Goal: Transaction & Acquisition: Purchase product/service

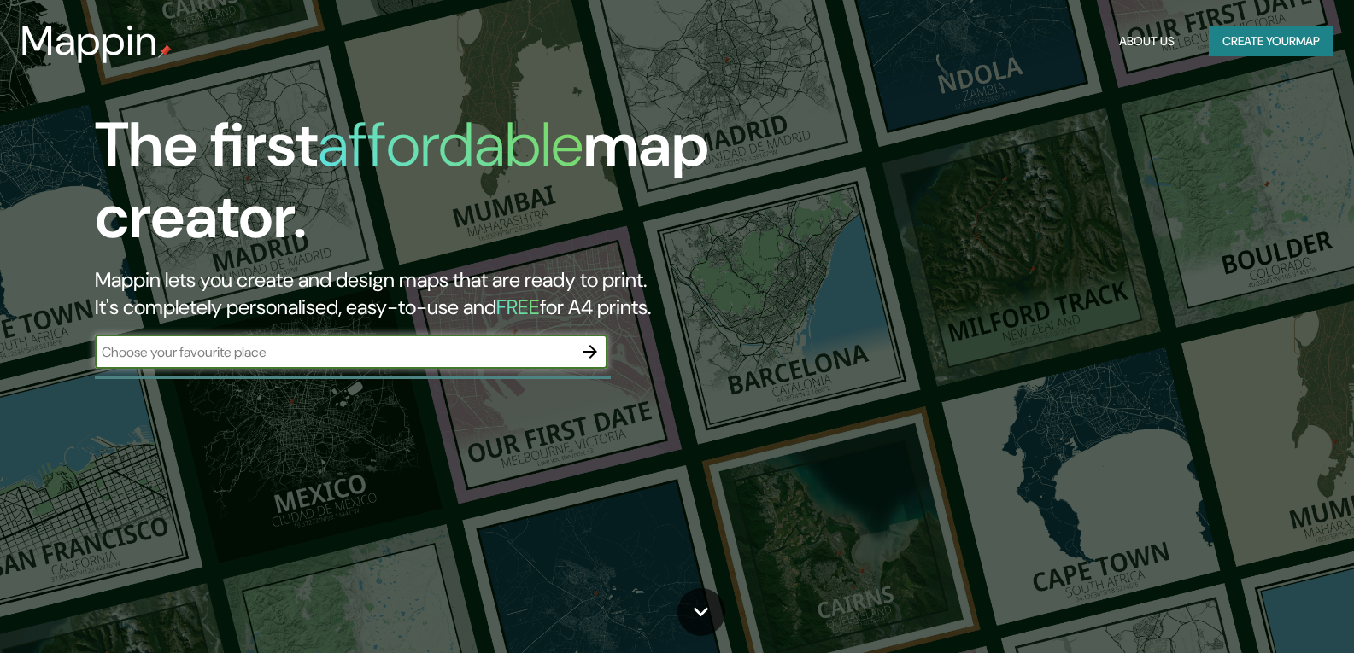
click at [198, 356] on input "text" at bounding box center [334, 353] width 478 height 20
type input "[GEOGRAPHIC_DATA]"
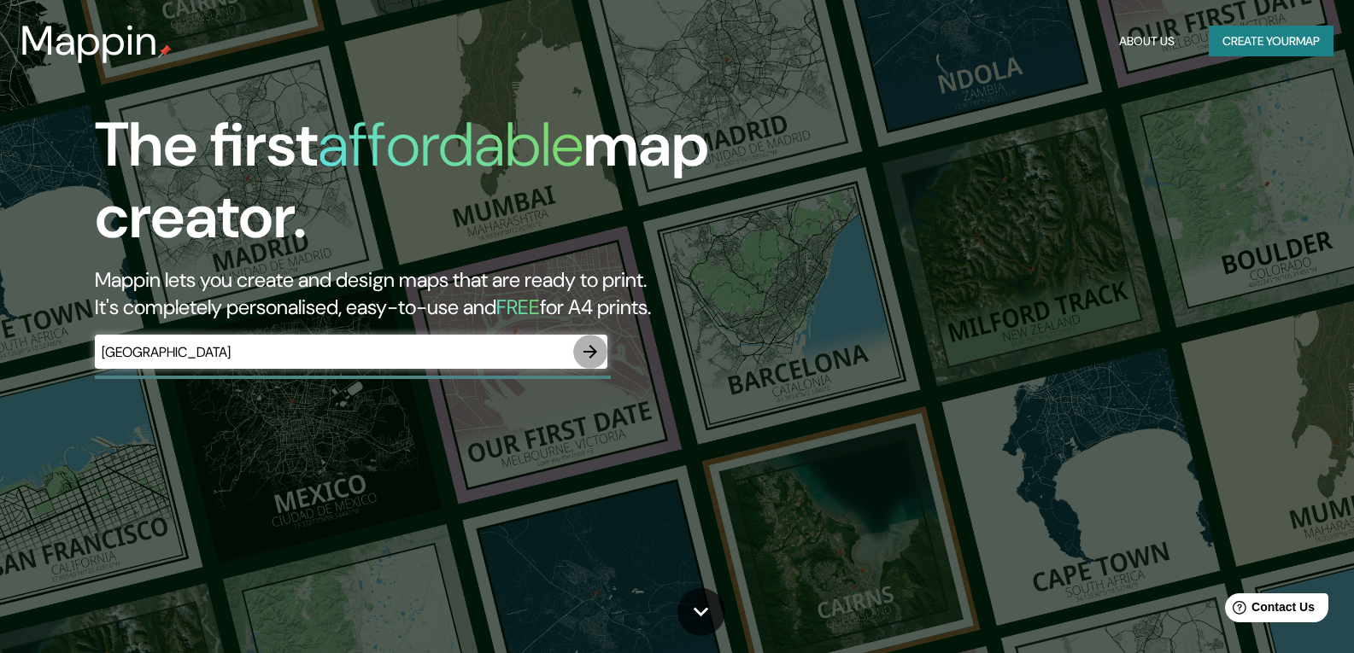
click at [595, 353] on icon "button" at bounding box center [590, 352] width 14 height 14
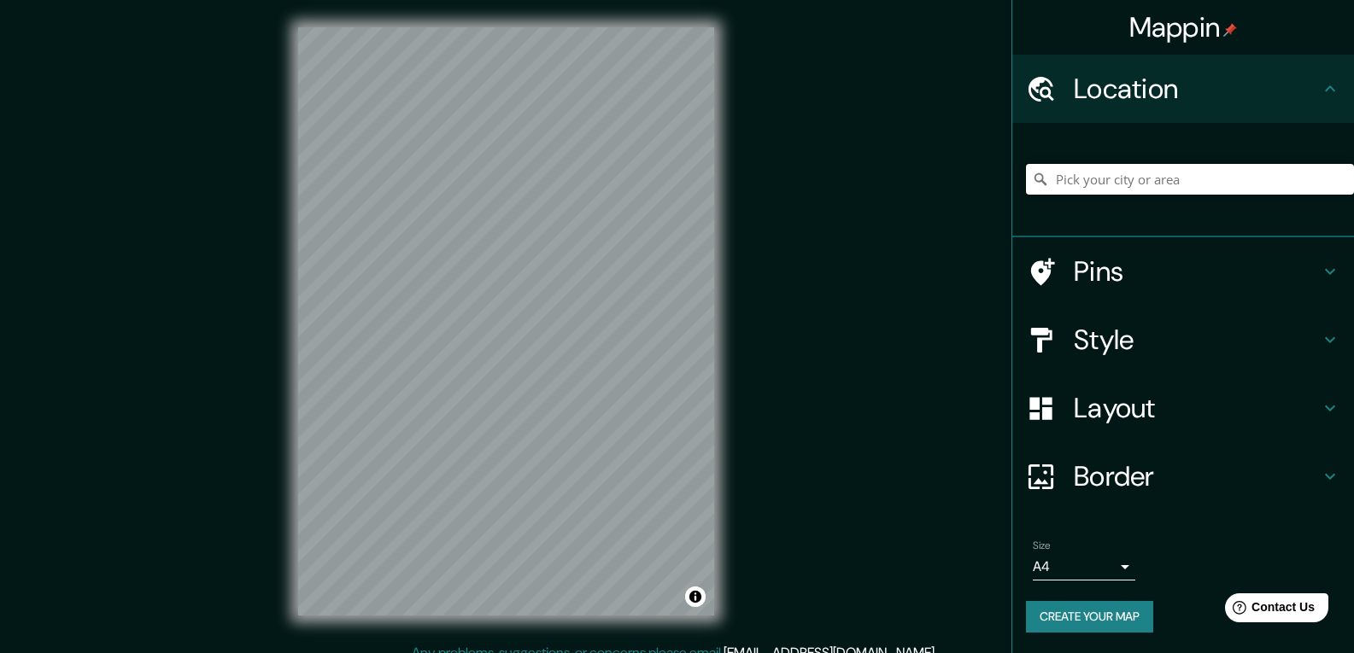
click at [1094, 183] on input "Pick your city or area" at bounding box center [1190, 179] width 328 height 31
click at [1100, 177] on input "Pick your city or area" at bounding box center [1190, 179] width 328 height 31
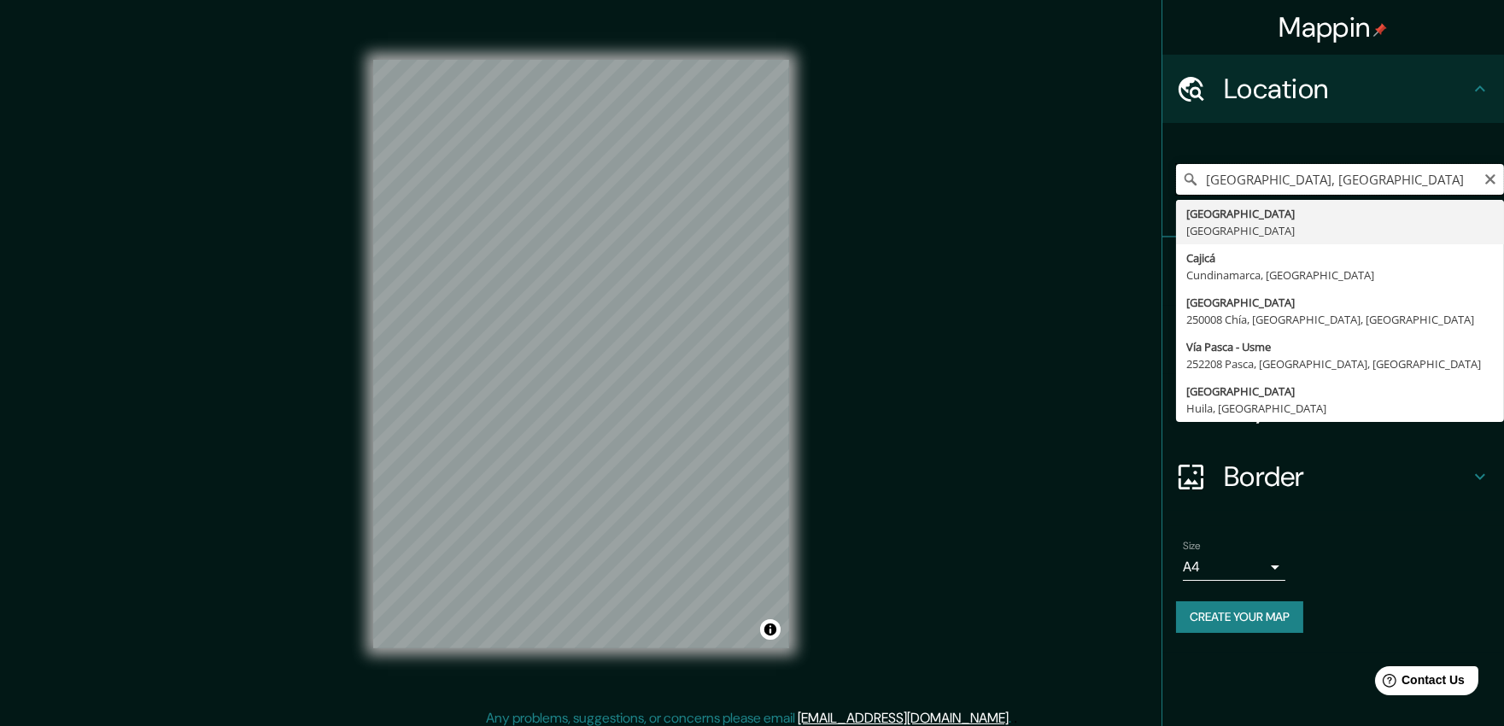
click at [1239, 188] on input "[GEOGRAPHIC_DATA], [GEOGRAPHIC_DATA]" at bounding box center [1340, 179] width 328 height 31
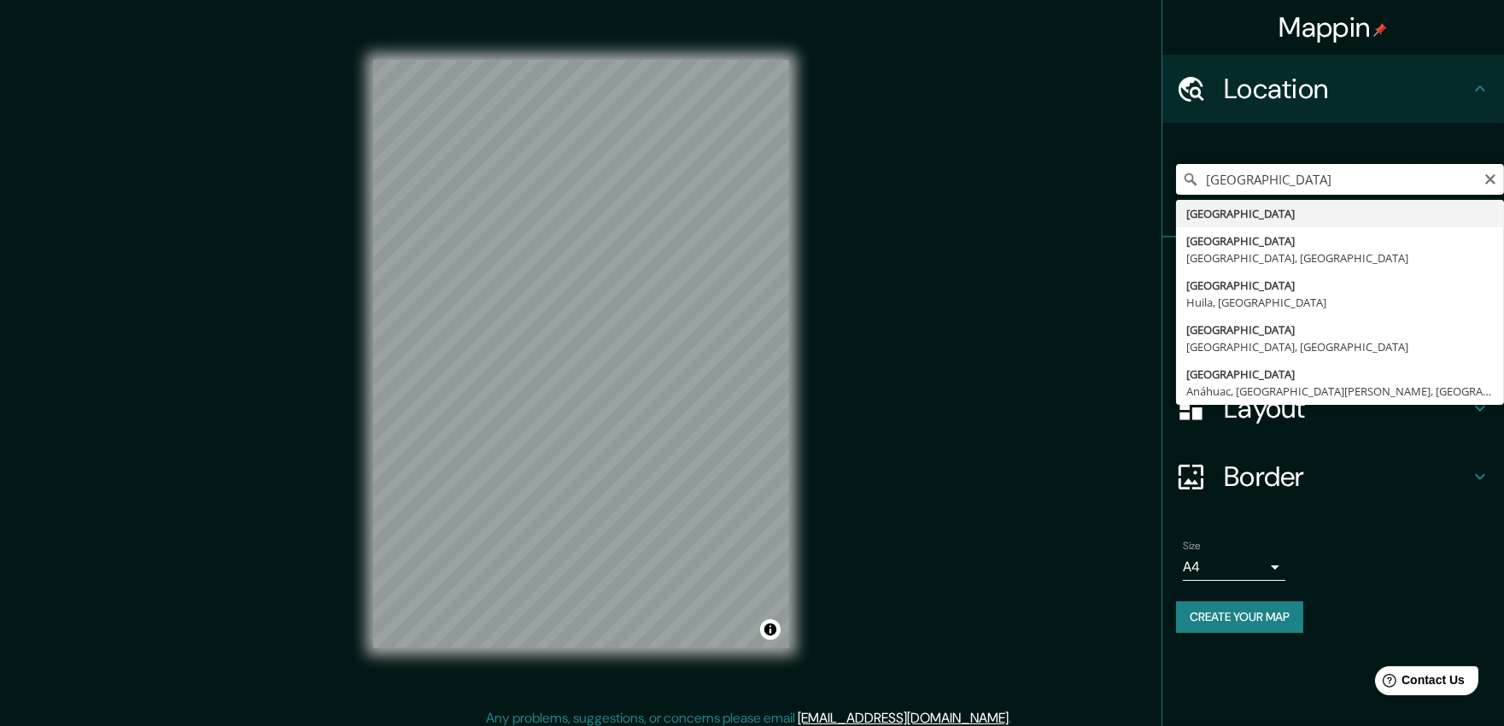
type input "[GEOGRAPHIC_DATA]"
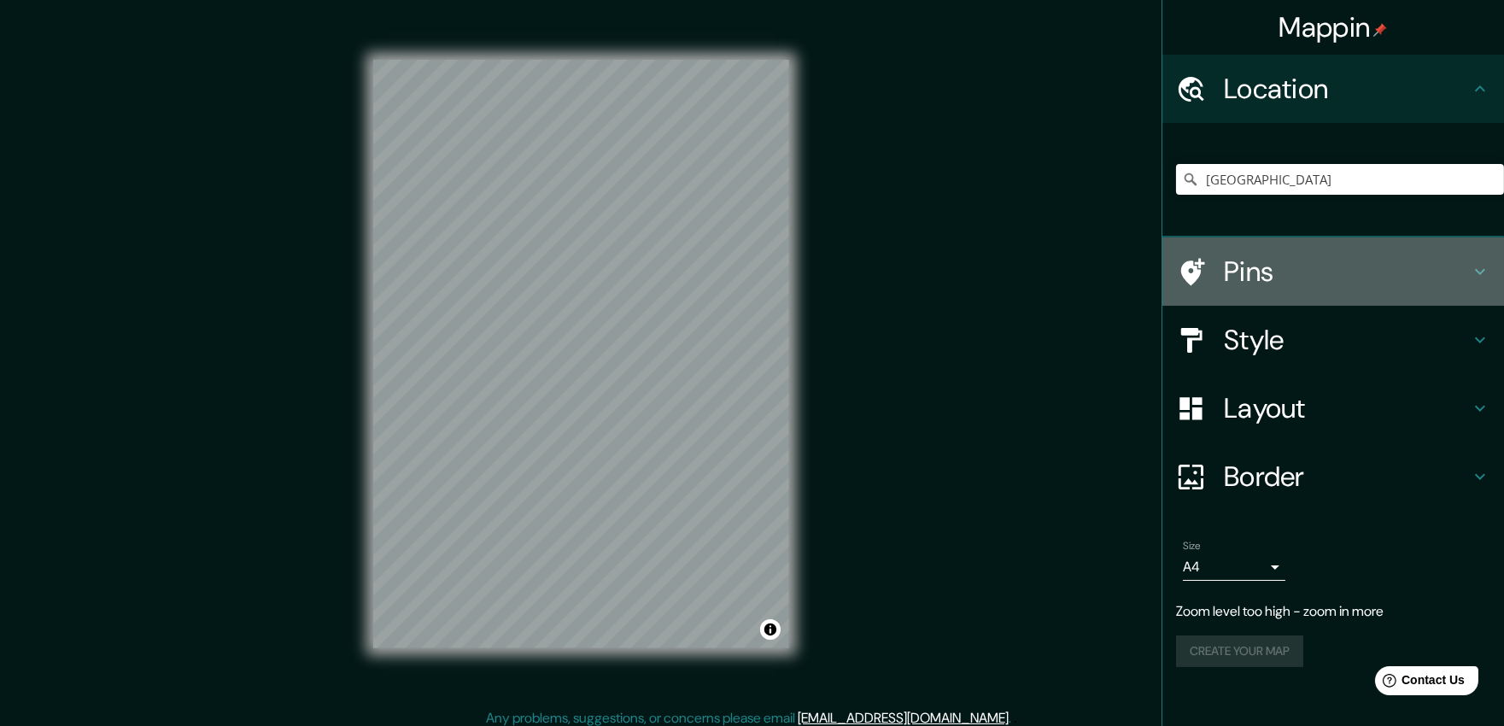
click at [1256, 271] on h4 "Pins" at bounding box center [1347, 272] width 246 height 34
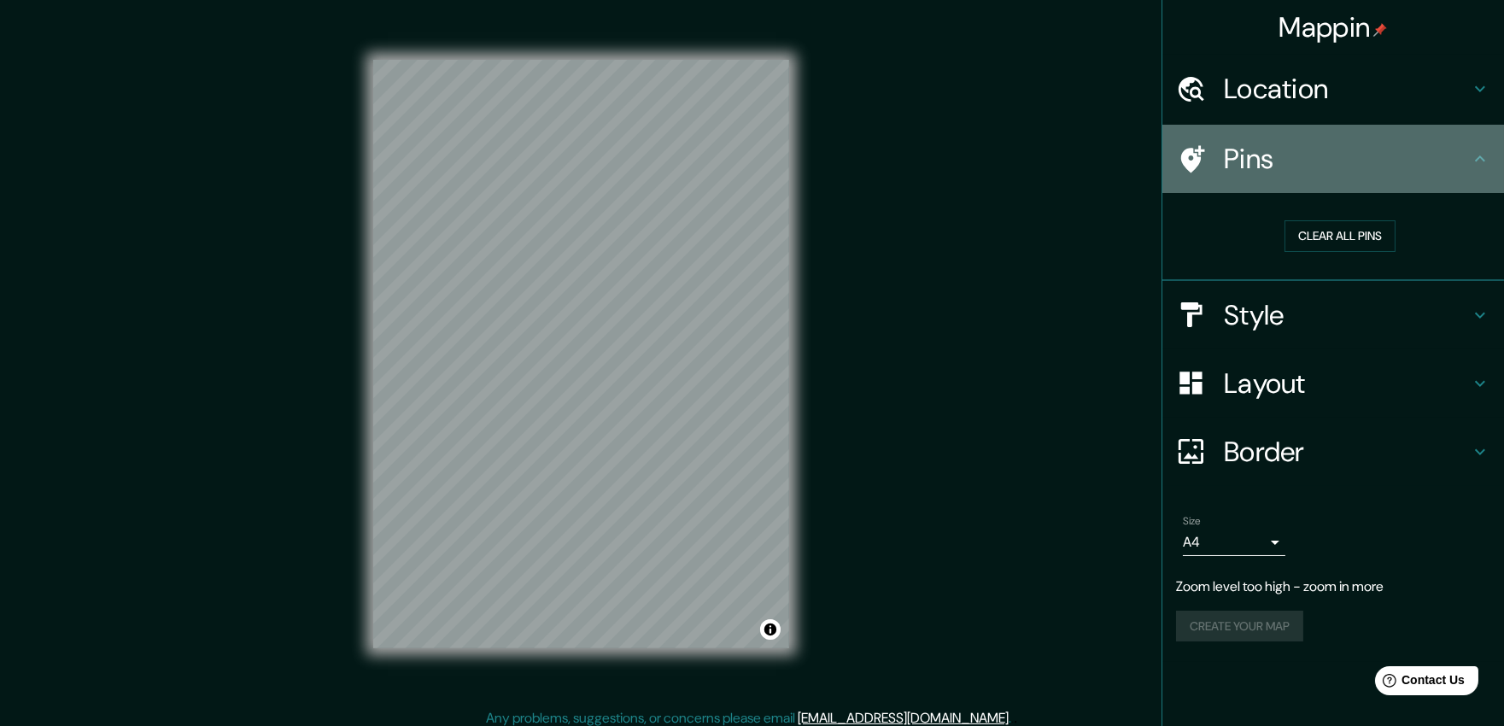
click at [1297, 155] on h4 "Pins" at bounding box center [1347, 159] width 246 height 34
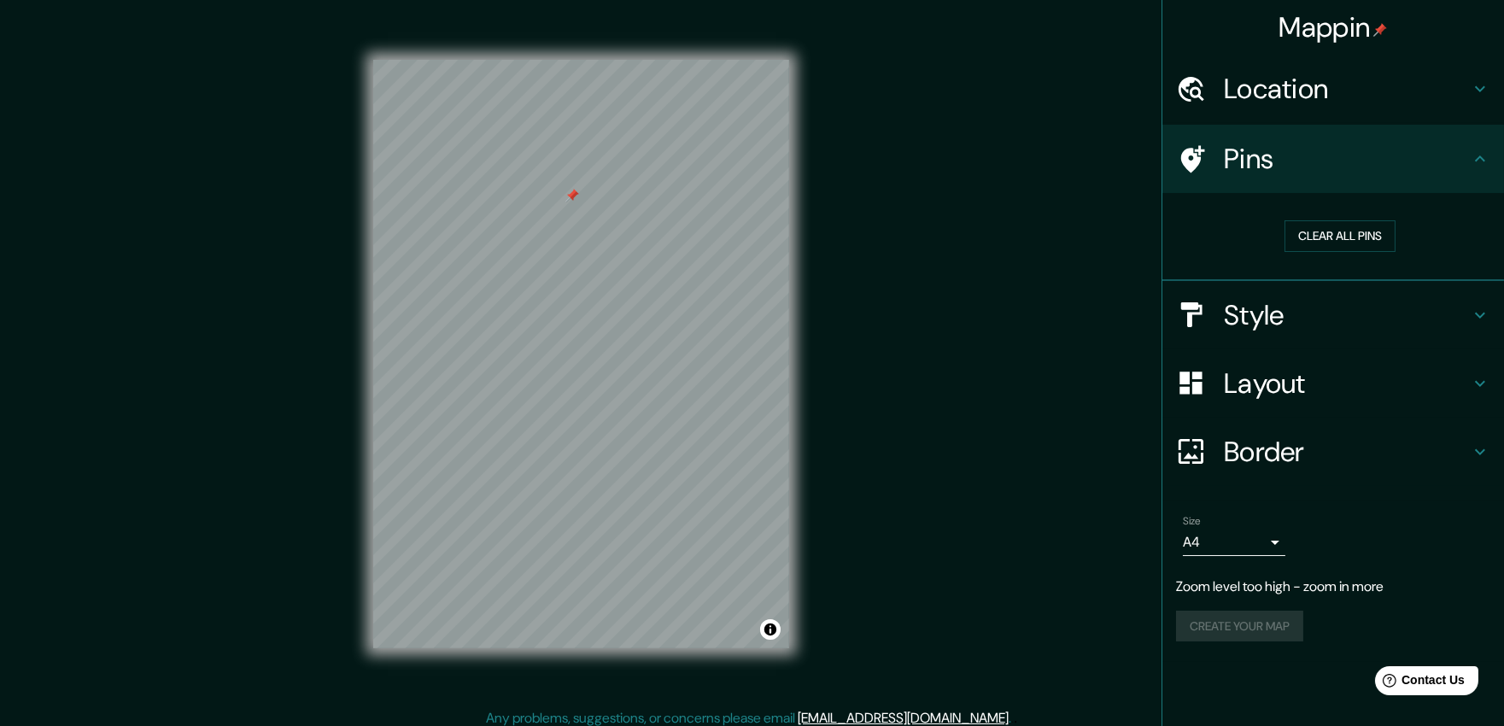
click at [1283, 378] on h4 "Layout" at bounding box center [1347, 383] width 246 height 34
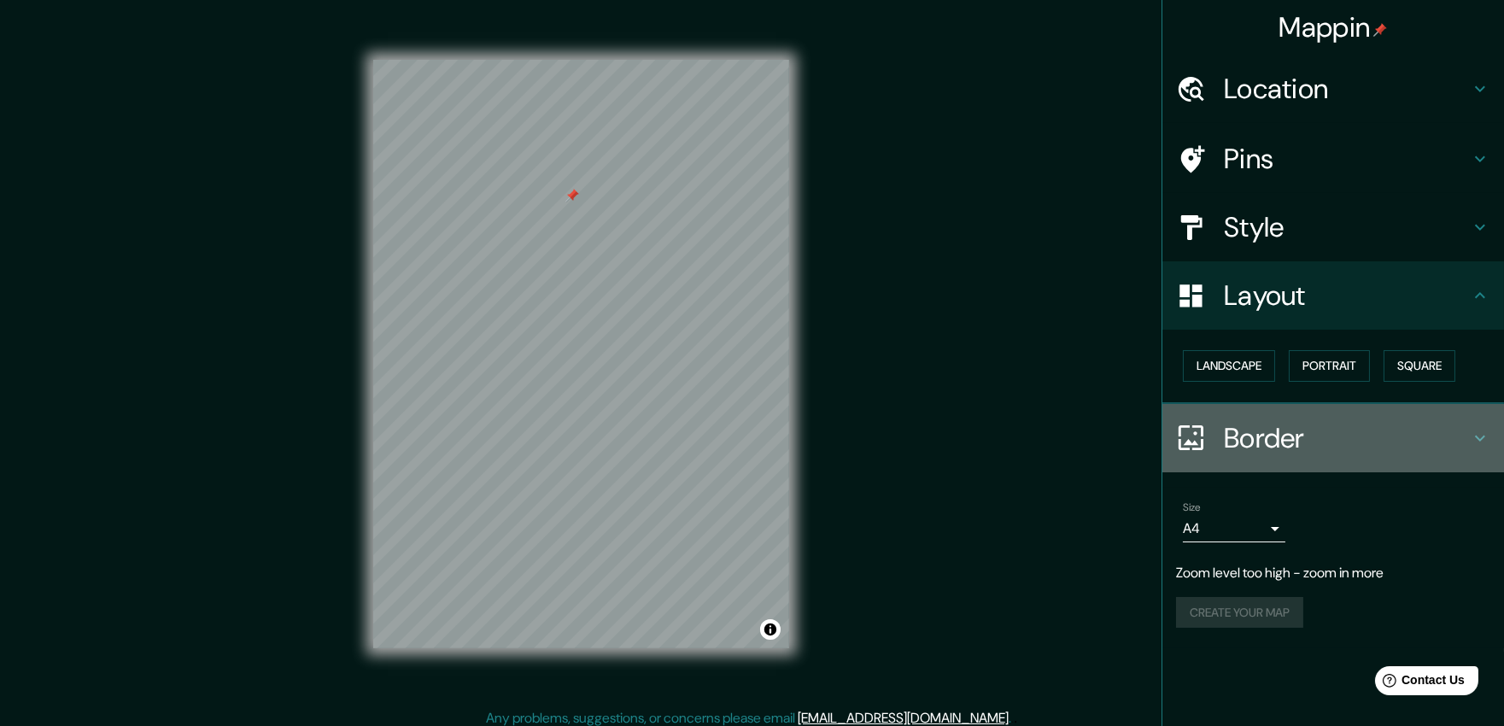
click at [1277, 429] on h4 "Border" at bounding box center [1347, 438] width 246 height 34
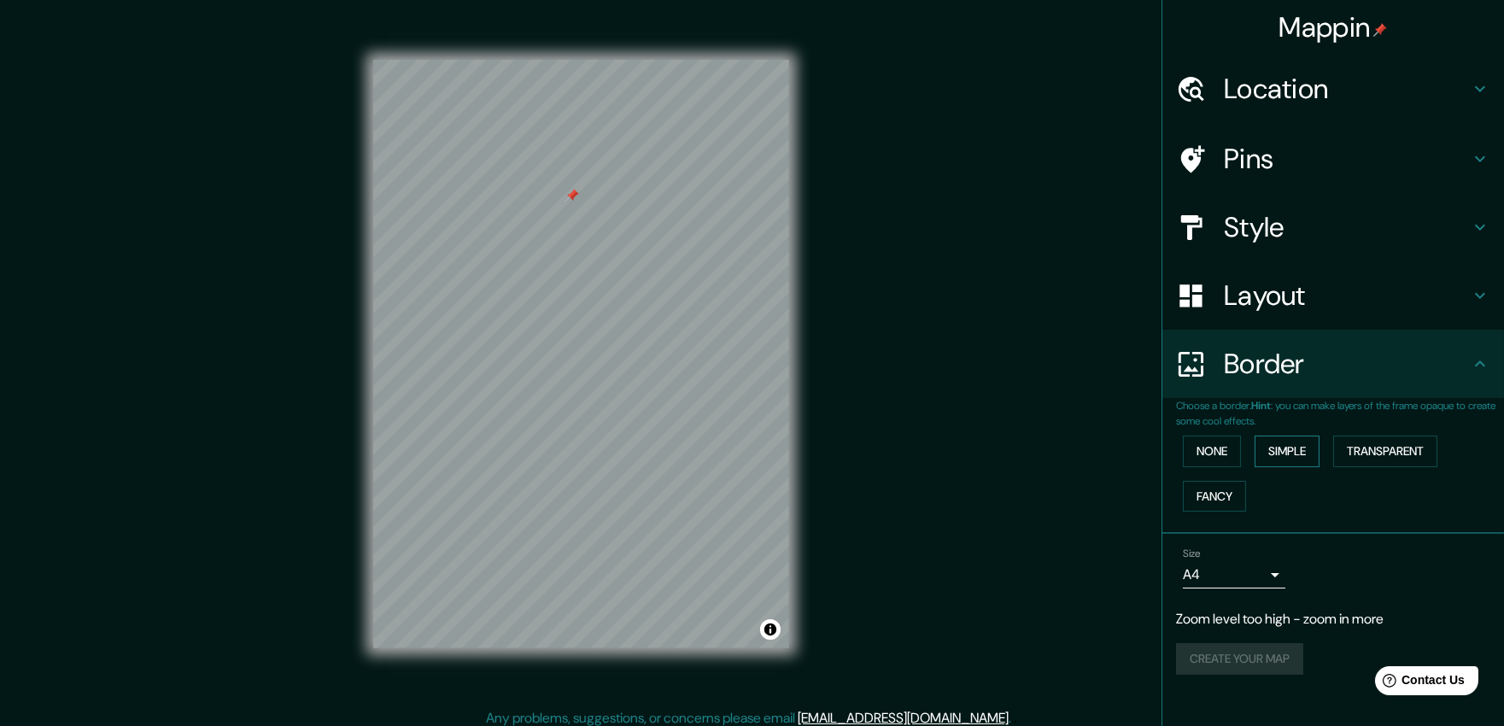
click at [1274, 453] on button "Simple" at bounding box center [1287, 452] width 65 height 32
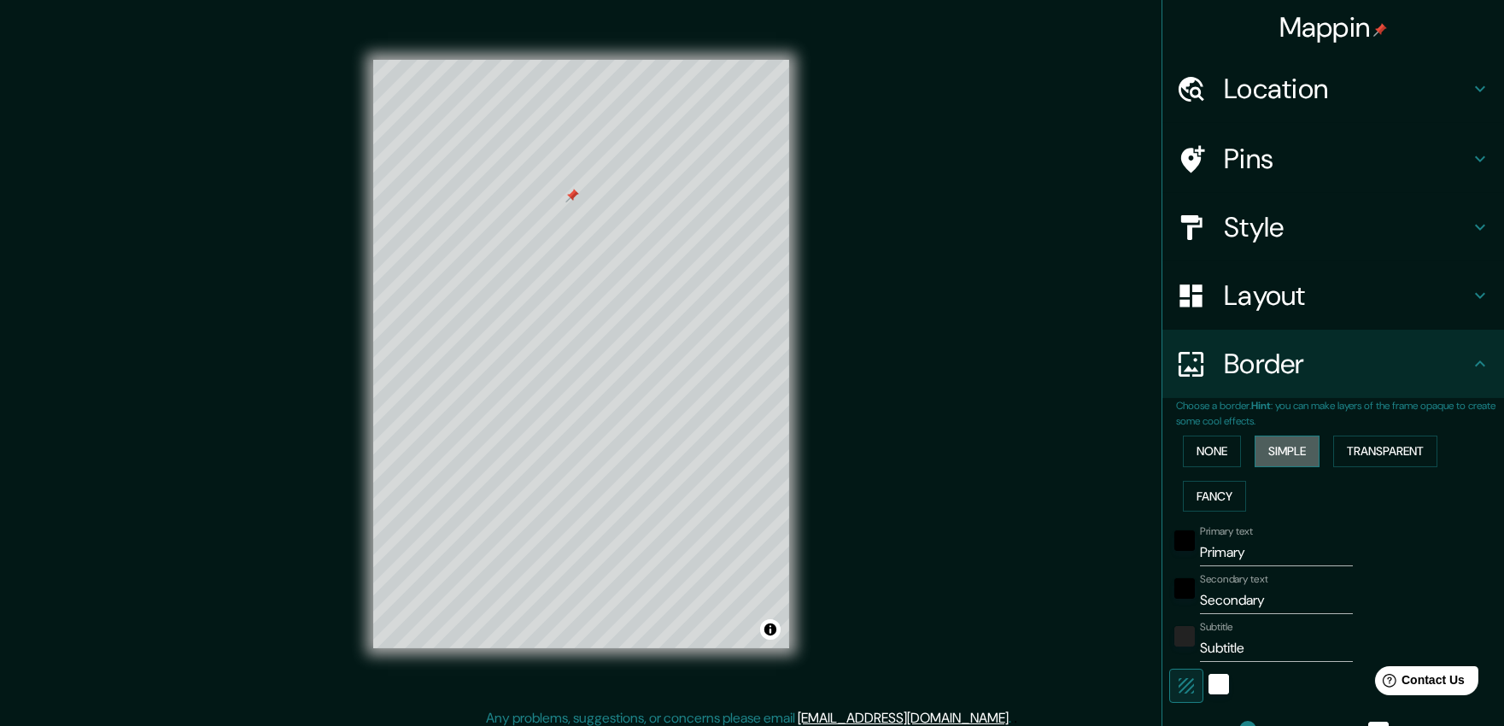
click at [1275, 453] on button "Simple" at bounding box center [1287, 452] width 65 height 32
type input "194"
type input "39"
click at [1187, 442] on button "None" at bounding box center [1212, 452] width 58 height 32
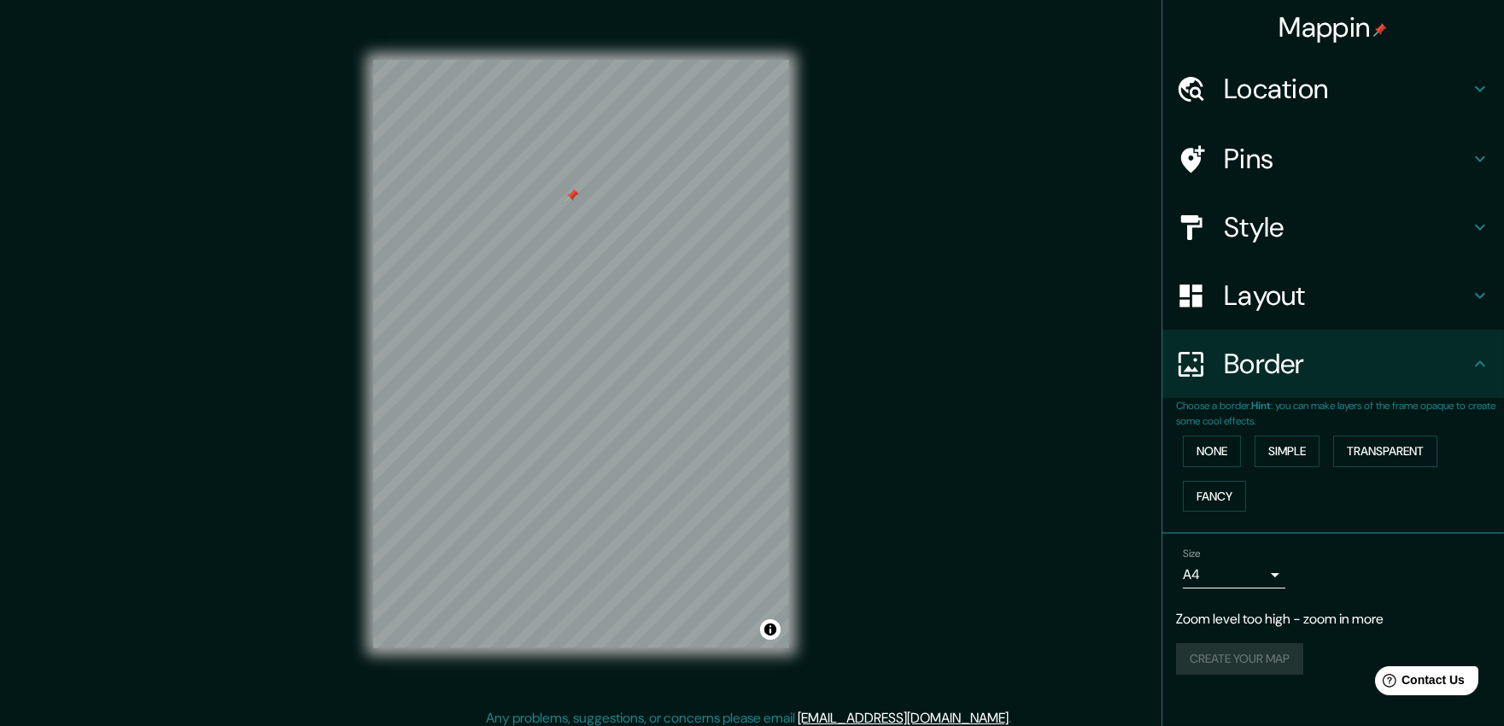
click at [1268, 567] on body "Mappin Location [GEOGRAPHIC_DATA] Pins Style Layout Border Choose a border. Hin…" at bounding box center [752, 363] width 1504 height 726
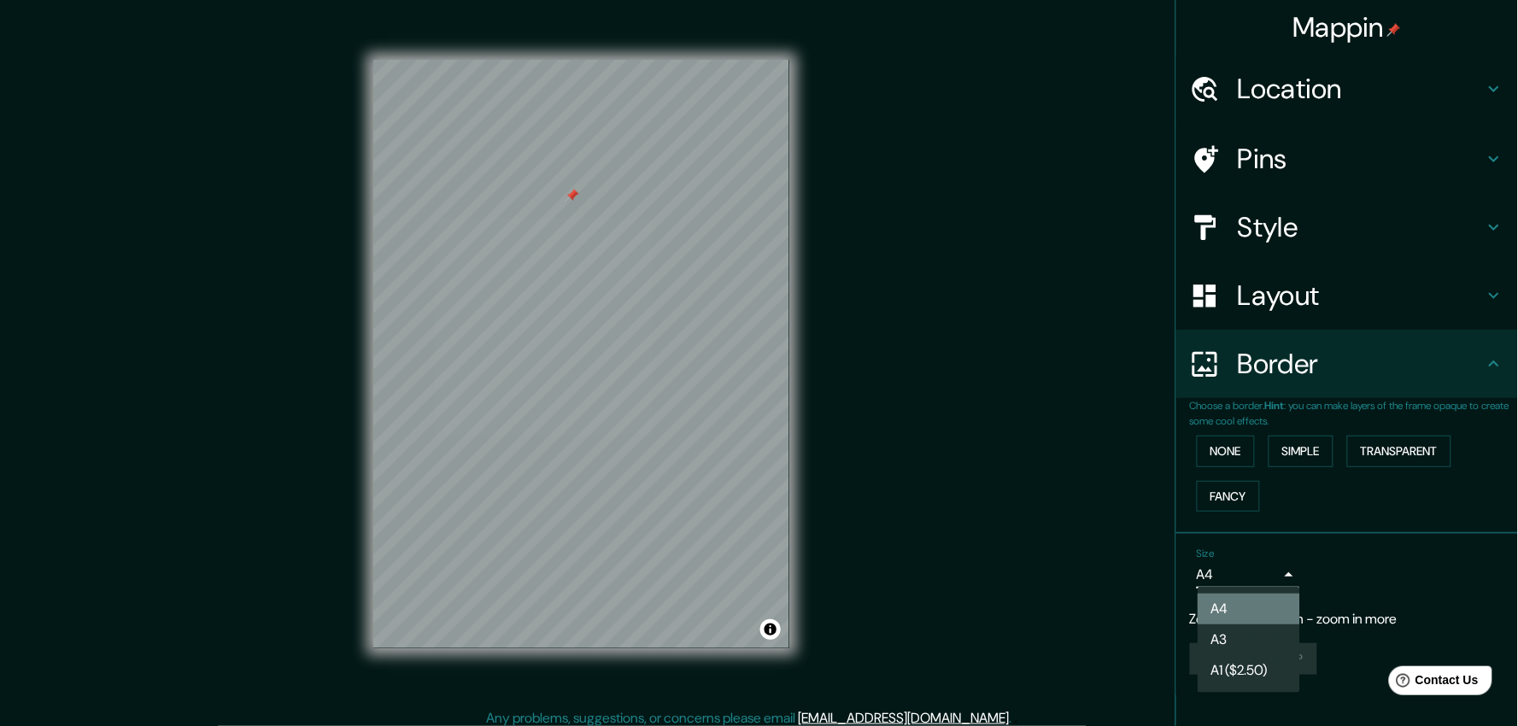
click at [1235, 616] on li "A4" at bounding box center [1249, 609] width 103 height 31
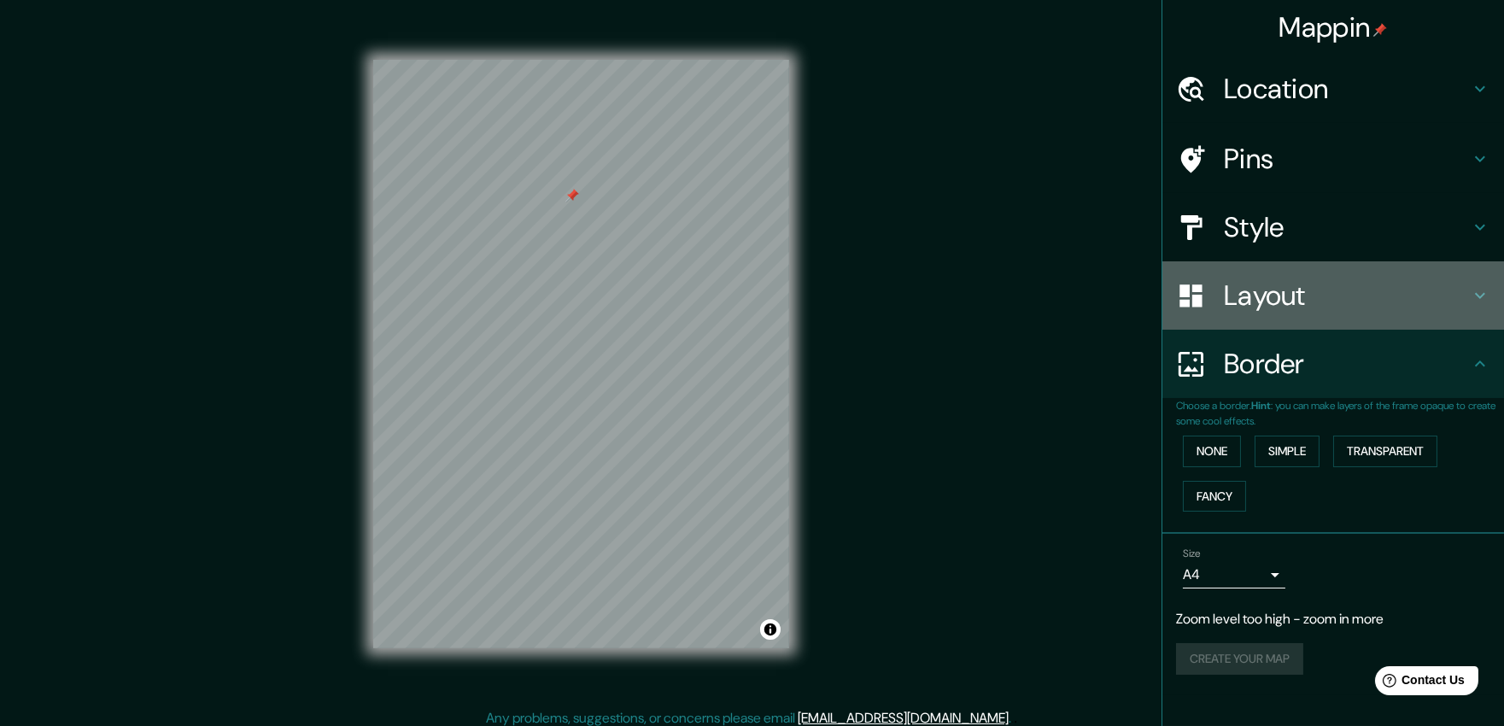
click at [1273, 301] on h4 "Layout" at bounding box center [1347, 295] width 246 height 34
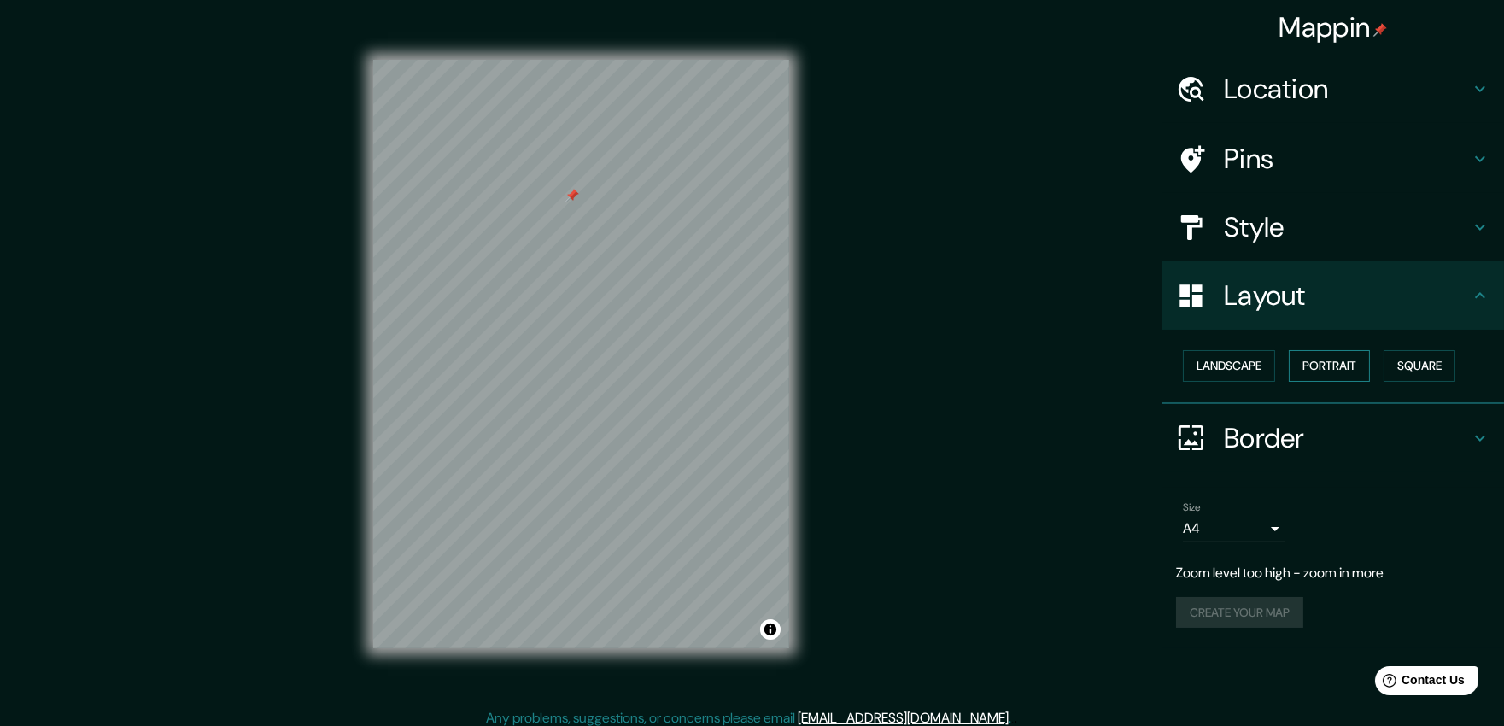
click at [1333, 359] on button "Portrait" at bounding box center [1329, 366] width 81 height 32
click at [1253, 374] on button "Landscape" at bounding box center [1229, 366] width 92 height 32
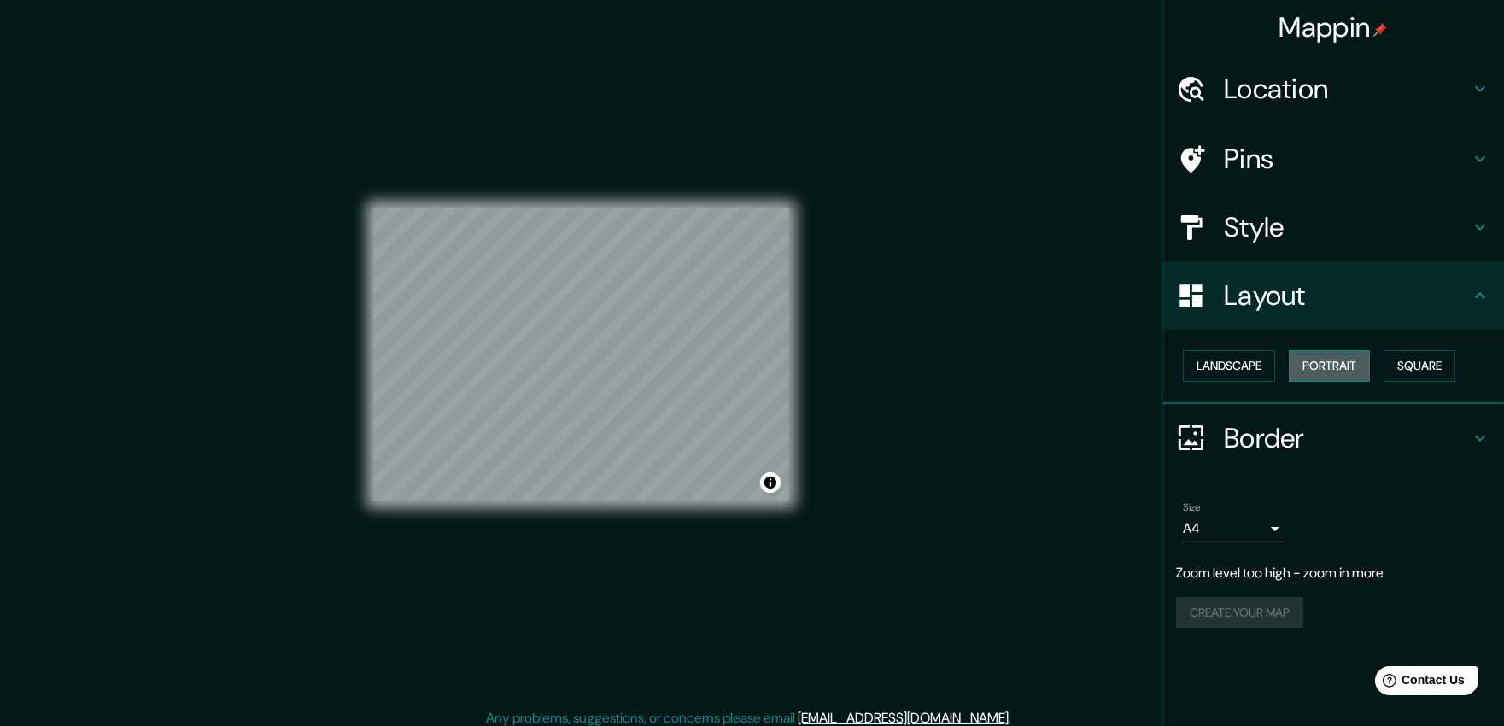
click at [1328, 369] on button "Portrait" at bounding box center [1329, 366] width 81 height 32
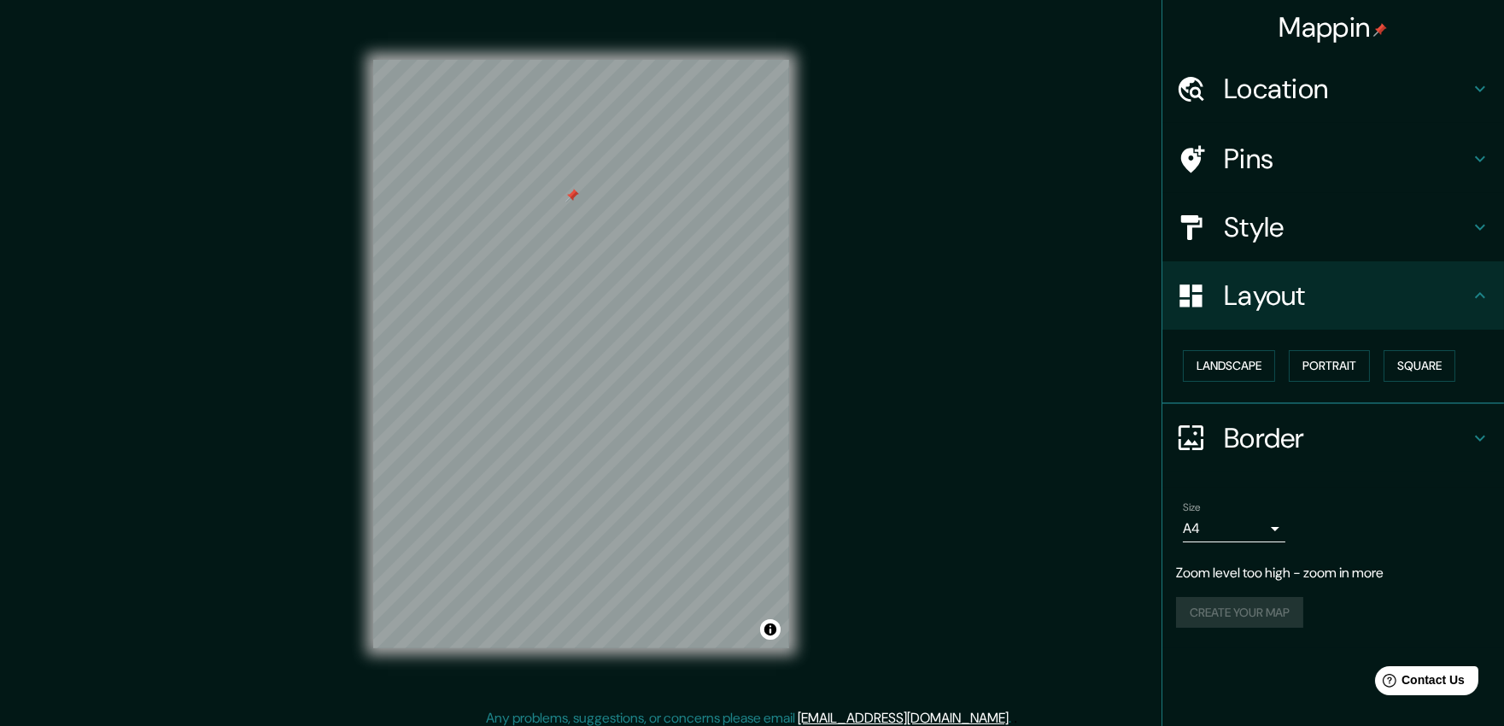
click at [1304, 173] on div "Pins" at bounding box center [1334, 159] width 342 height 68
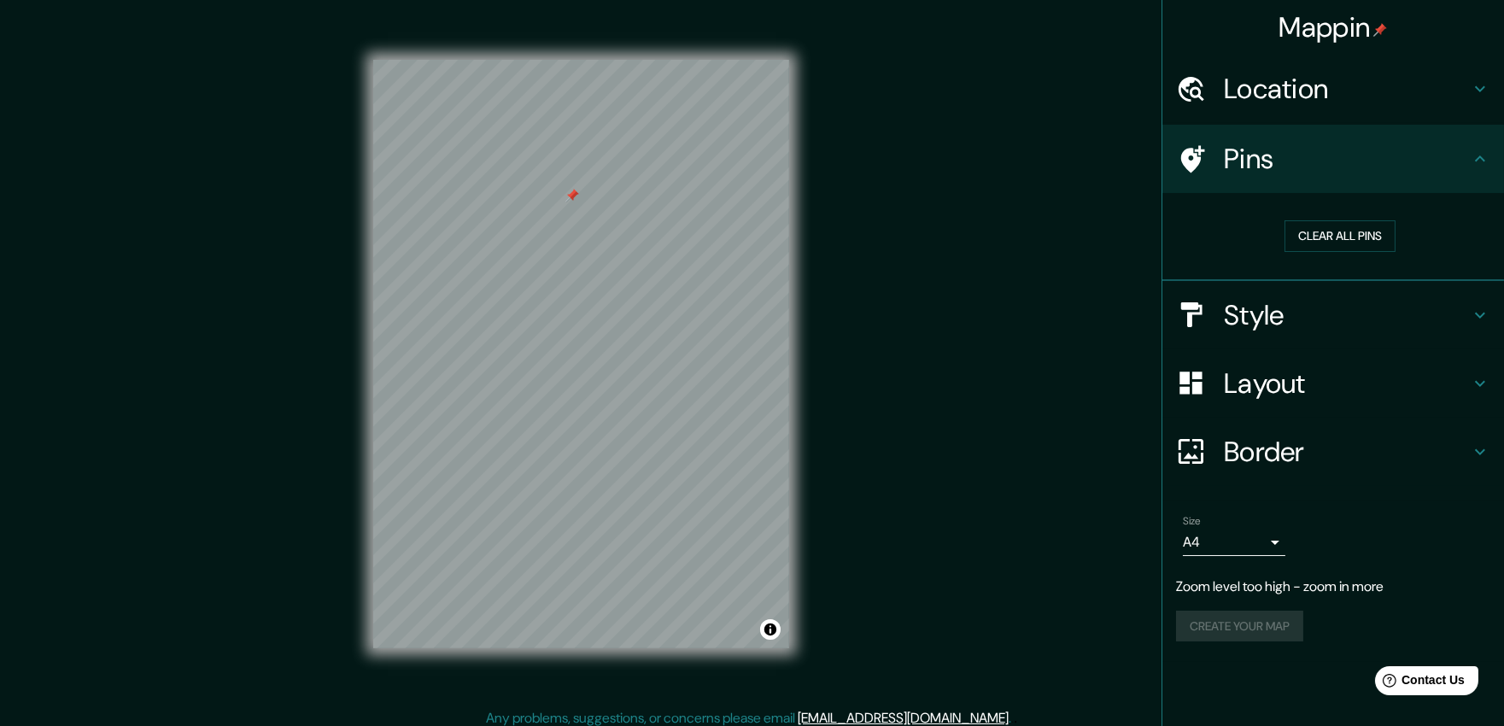
click at [1219, 227] on div "Clear all pins" at bounding box center [1340, 236] width 301 height 32
click at [1302, 161] on h4 "Pins" at bounding box center [1347, 159] width 246 height 34
click at [571, 195] on div at bounding box center [572, 196] width 14 height 14
click at [583, 181] on div at bounding box center [578, 188] width 14 height 14
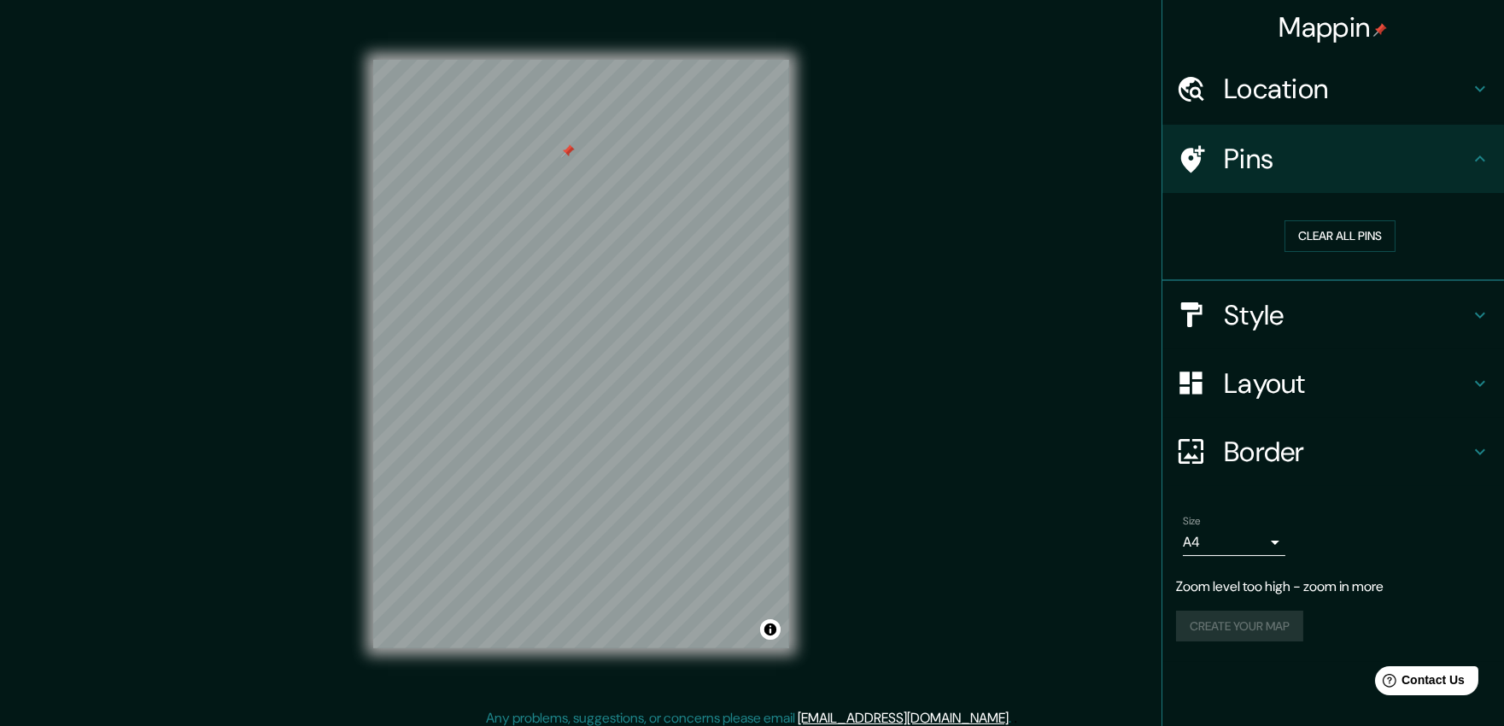
drag, startPoint x: 575, startPoint y: 186, endPoint x: 569, endPoint y: 155, distance: 31.3
click at [569, 155] on div at bounding box center [568, 151] width 14 height 14
click at [1336, 239] on button "Clear all pins" at bounding box center [1340, 236] width 111 height 32
click at [560, 104] on div at bounding box center [560, 104] width 14 height 14
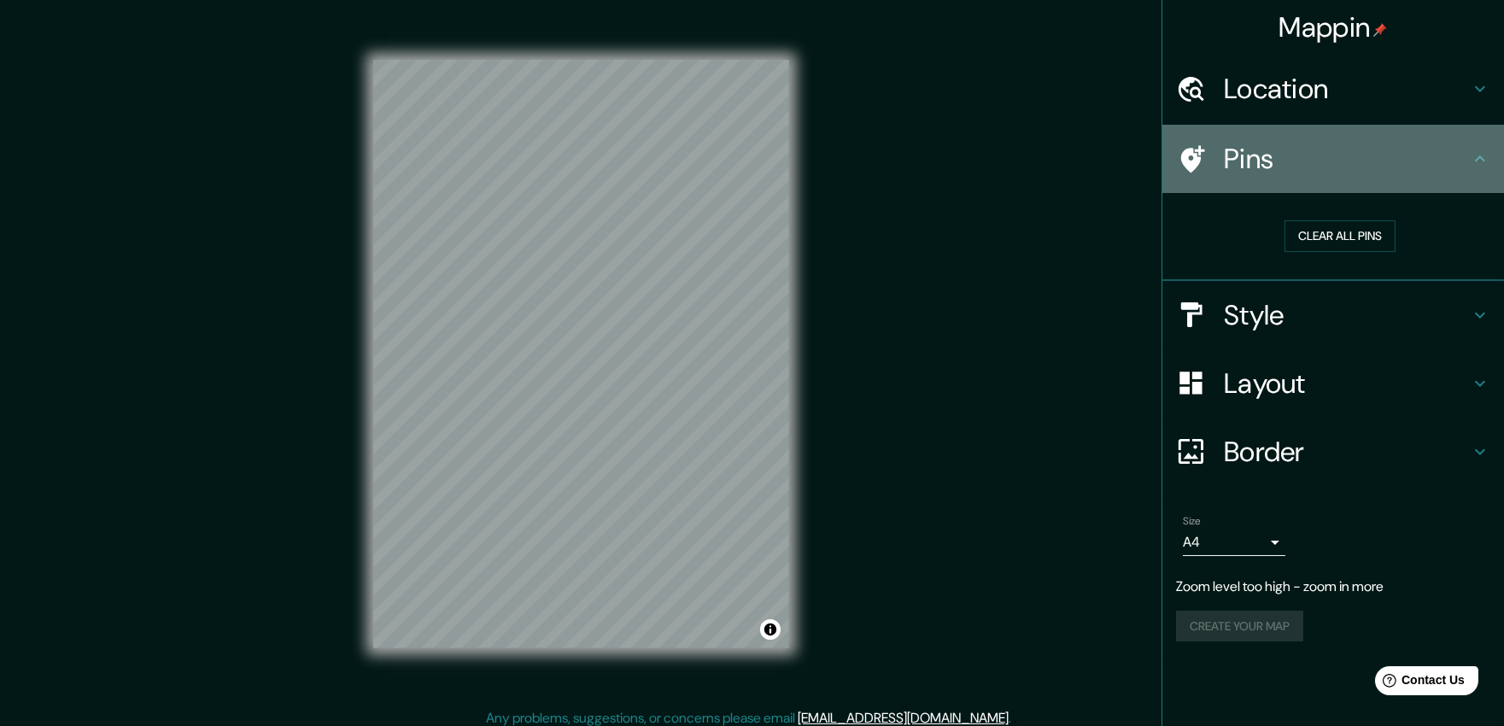
click at [1366, 164] on h4 "Pins" at bounding box center [1347, 159] width 246 height 34
